Goal: Navigation & Orientation: Find specific page/section

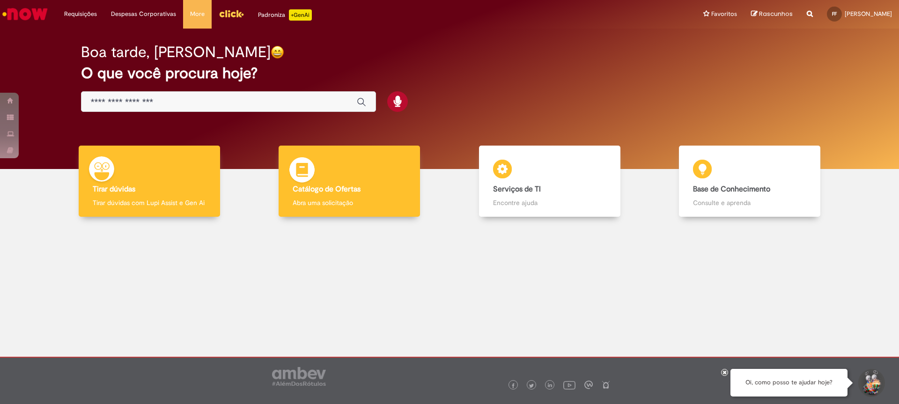
click at [352, 178] on div "Catálogo de Ofertas Catálogo de Ofertas Abra uma solicitação" at bounding box center [348, 182] width 141 height 72
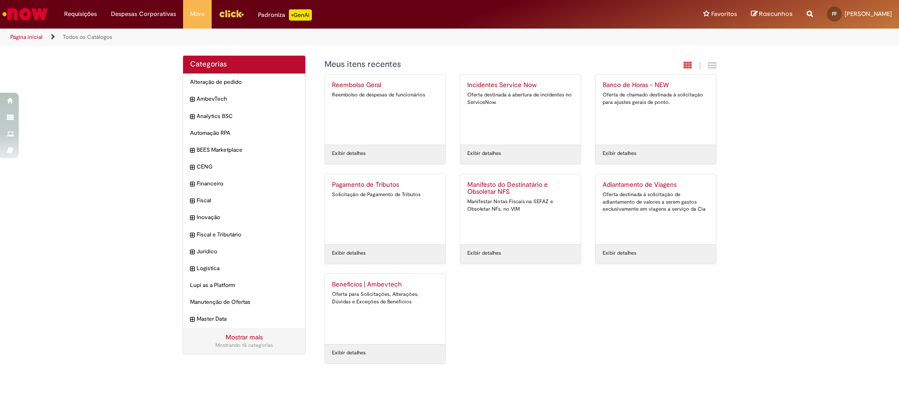
click at [33, 7] on img "Ir para a Homepage" at bounding box center [25, 14] width 48 height 19
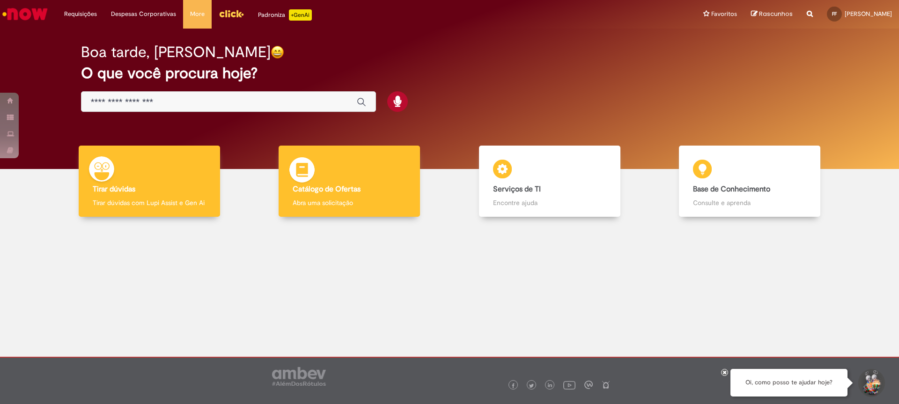
click at [343, 181] on div "Catálogo de Ofertas Catálogo de Ofertas Abra uma solicitação" at bounding box center [348, 182] width 141 height 72
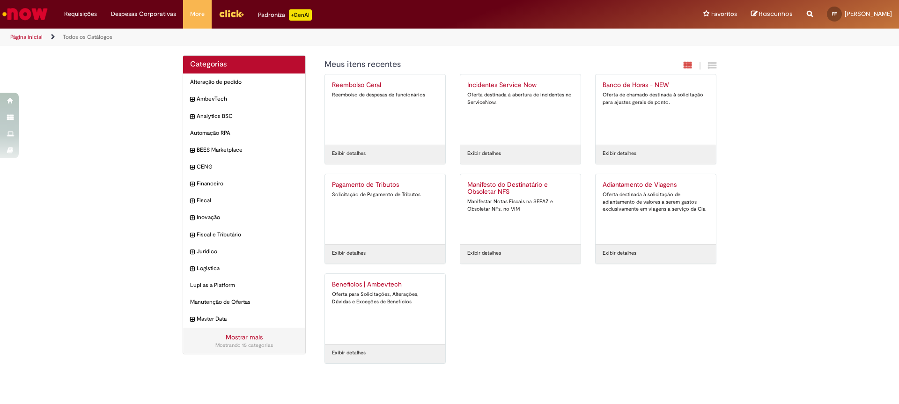
click at [42, 20] on img "Ir para a Homepage" at bounding box center [25, 14] width 48 height 19
